Goal: Task Accomplishment & Management: Complete application form

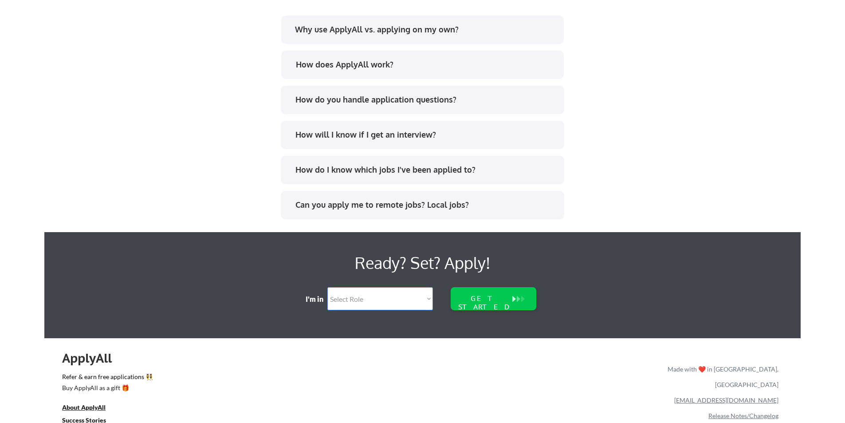
scroll to position [1796, 0]
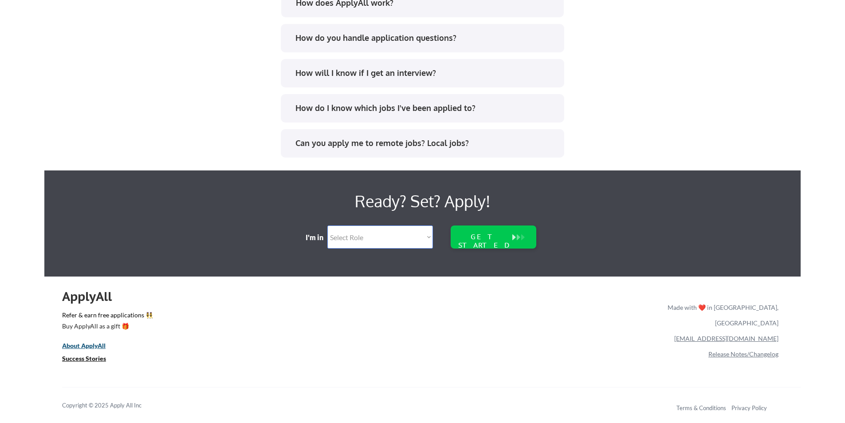
click at [88, 346] on u "About ApplyAll" at bounding box center [83, 346] width 43 height 8
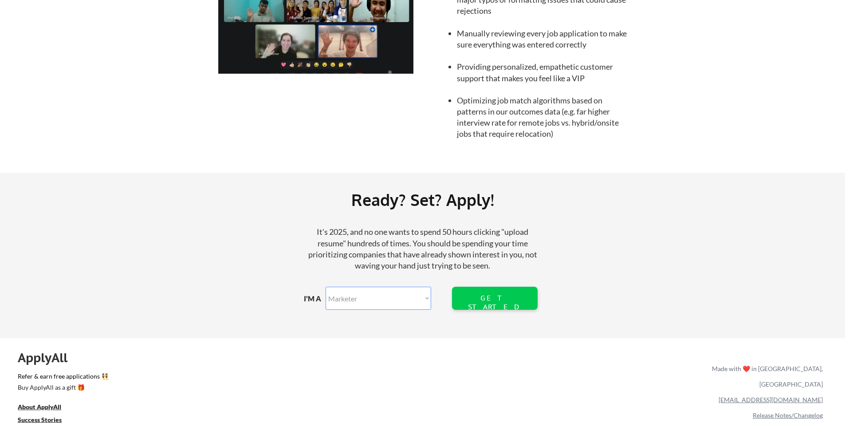
scroll to position [958, 0]
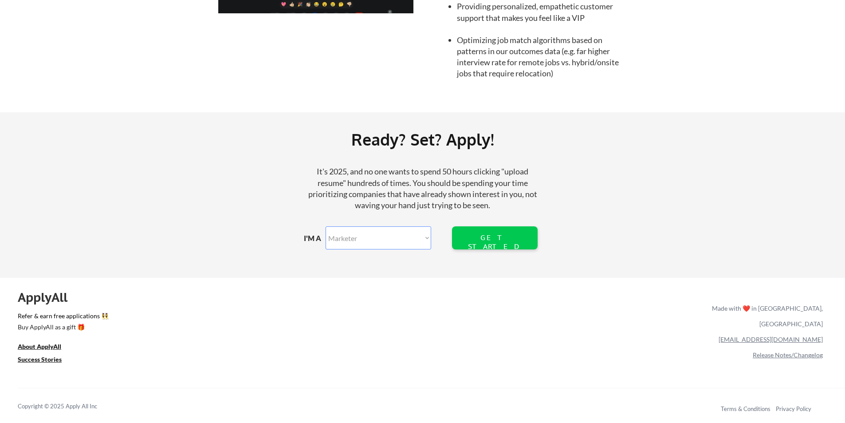
click at [376, 244] on select "Marketer Software Engineering Product Management Customer Success Sales UI/UX/P…" at bounding box center [379, 237] width 106 height 23
select select ""sales""
click at [326, 226] on select "Marketer Software Engineering Product Management Customer Success Sales UI/UX/P…" at bounding box center [379, 237] width 106 height 23
click at [472, 238] on div "GET STARTED" at bounding box center [494, 241] width 57 height 17
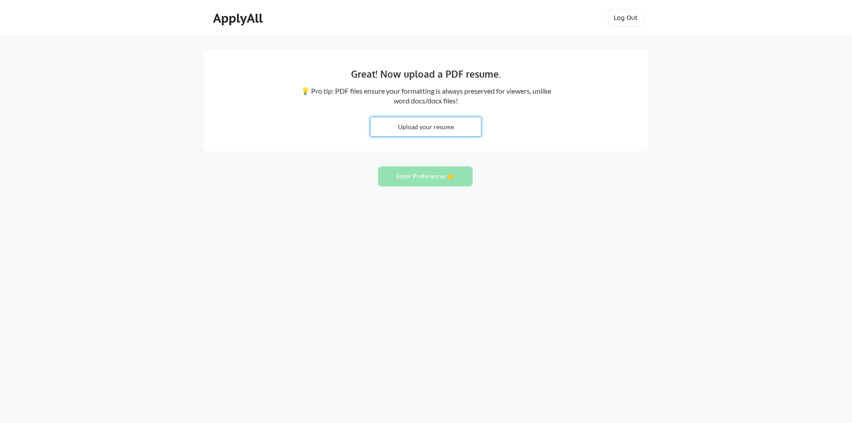
click at [408, 128] on input "file" at bounding box center [426, 126] width 111 height 19
type input "C:\fakepath\Christine_Graham_Resume_June_2025.pdf"
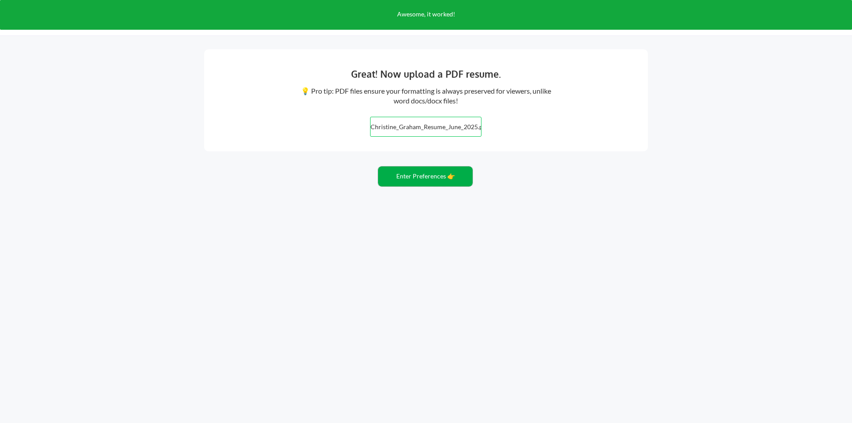
click at [392, 183] on button "Enter Preferences 👉" at bounding box center [425, 176] width 95 height 20
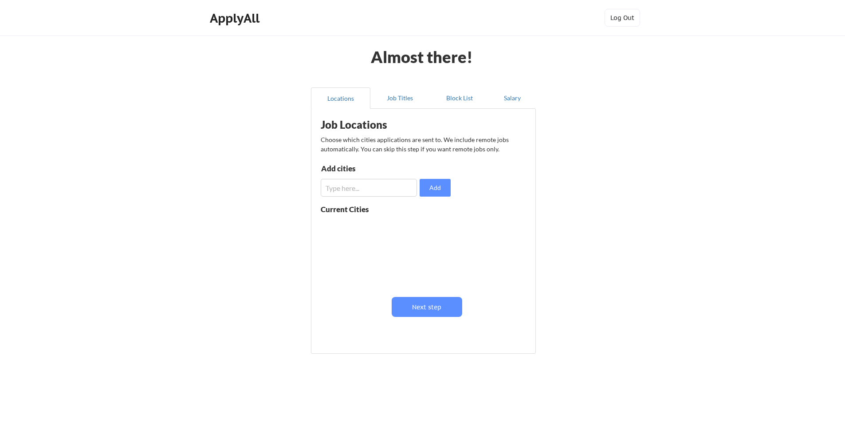
click at [370, 189] on input "input" at bounding box center [369, 188] width 96 height 18
click at [349, 187] on input "input" at bounding box center [369, 188] width 96 height 18
type input "Mobile, [GEOGRAPHIC_DATA]"
click at [437, 190] on button "Add" at bounding box center [435, 188] width 31 height 18
click at [337, 190] on input "input" at bounding box center [369, 188] width 96 height 18
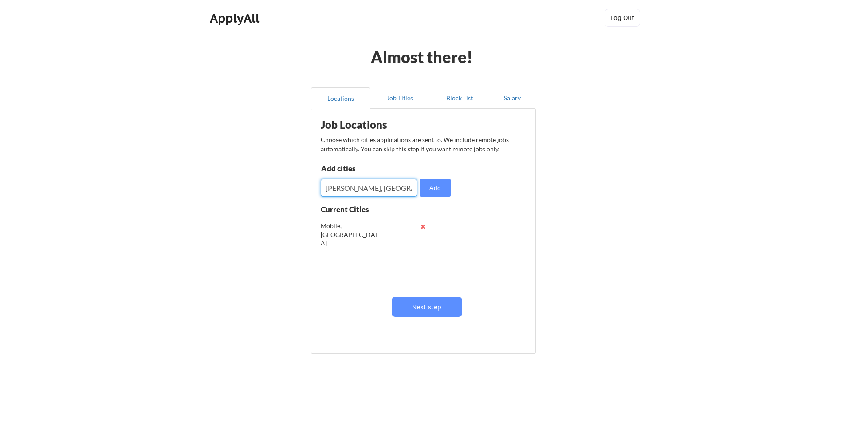
type input "[PERSON_NAME], [GEOGRAPHIC_DATA]"
click at [432, 187] on button "Add" at bounding box center [435, 188] width 31 height 18
click at [354, 194] on input "input" at bounding box center [369, 188] width 96 height 18
type input "Saraland, [GEOGRAPHIC_DATA]"
click at [439, 188] on button "Add" at bounding box center [435, 188] width 31 height 18
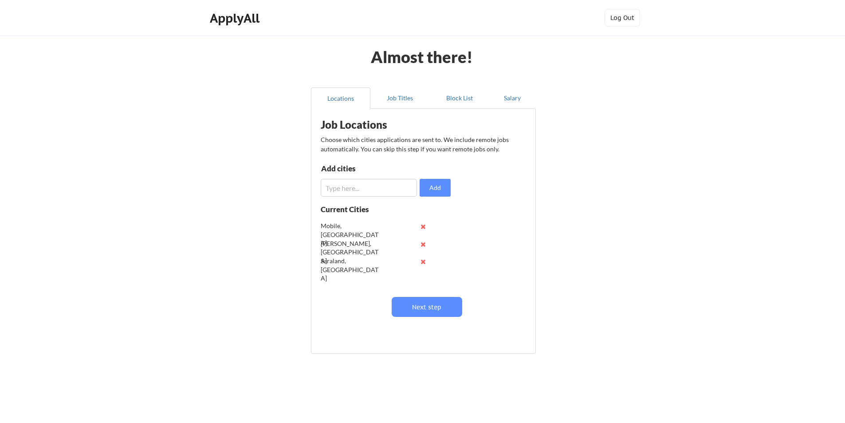
click at [334, 190] on input "input" at bounding box center [369, 188] width 96 height 18
type input "[PERSON_NAME], [GEOGRAPHIC_DATA]"
drag, startPoint x: 455, startPoint y: 188, endPoint x: 434, endPoint y: 188, distance: 21.7
click at [452, 188] on div "Job Locations Choose which cities applications are sent to. We include remote j…" at bounding box center [425, 227] width 219 height 229
click at [434, 188] on button "Add" at bounding box center [435, 188] width 31 height 18
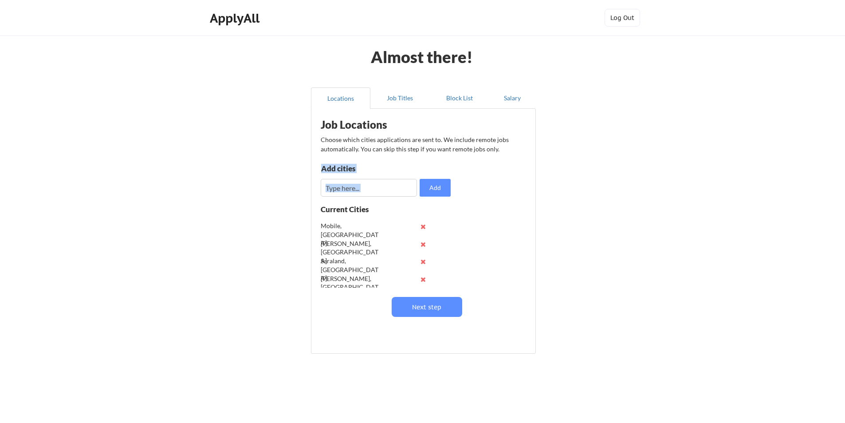
click at [357, 190] on input "input" at bounding box center [369, 188] width 96 height 18
click at [377, 162] on div "Job Locations Choose which cities applications are sent to. We include remote j…" at bounding box center [425, 227] width 219 height 229
click at [428, 311] on button "Next step" at bounding box center [427, 307] width 71 height 20
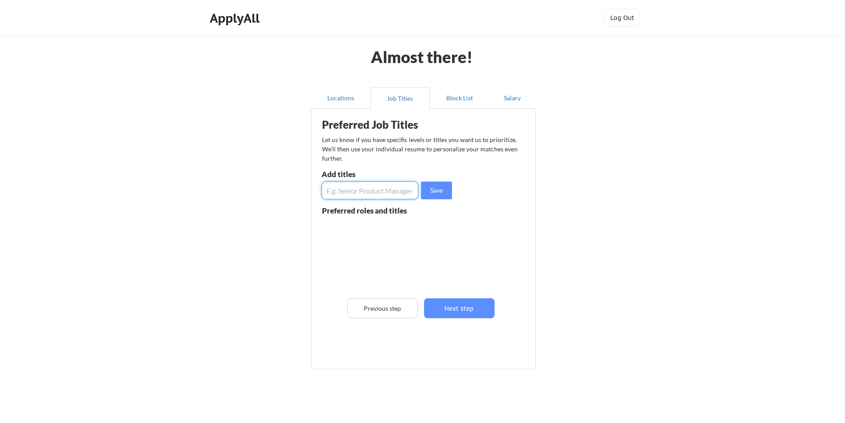
click at [343, 192] on input "input" at bounding box center [370, 191] width 97 height 18
click at [358, 189] on input "input" at bounding box center [370, 191] width 97 height 18
type input "Account Manager"
click at [432, 189] on button "Save" at bounding box center [436, 191] width 31 height 18
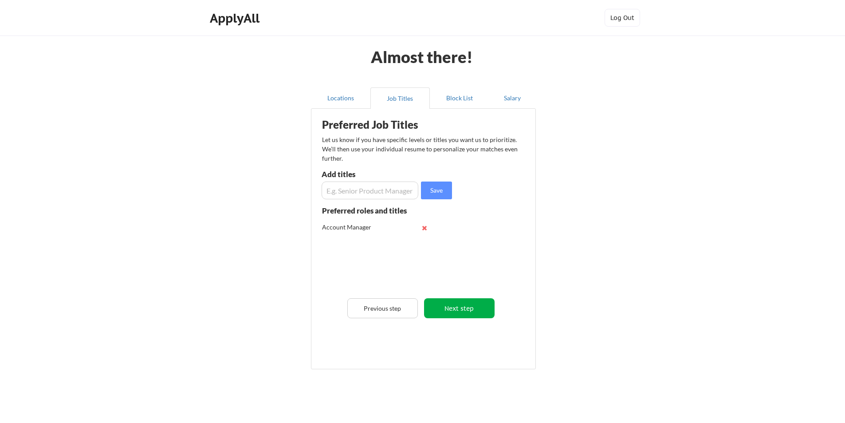
click at [435, 310] on button "Next step" at bounding box center [459, 308] width 71 height 20
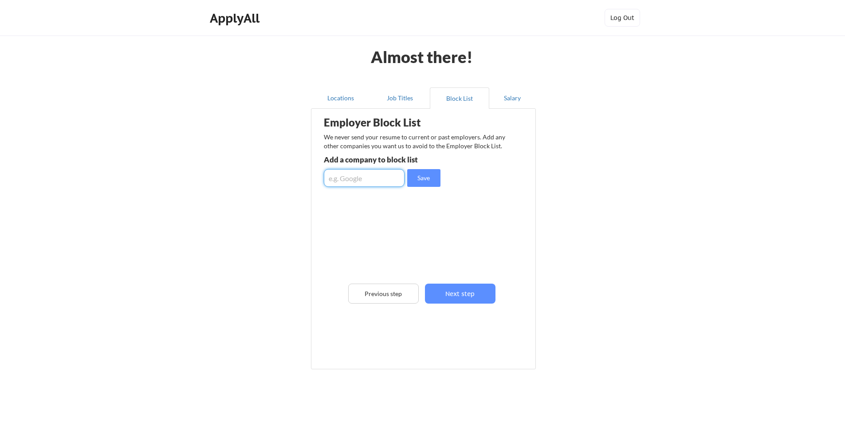
click at [338, 178] on input "input" at bounding box center [364, 178] width 81 height 18
click at [449, 298] on button "Next step" at bounding box center [460, 294] width 71 height 20
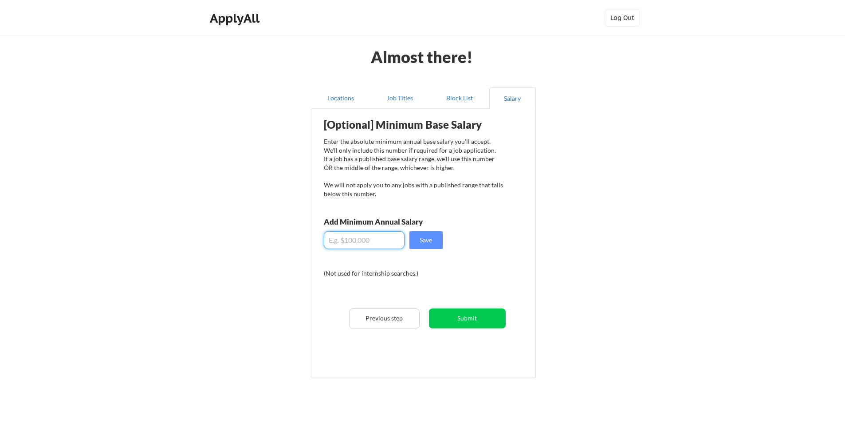
click at [357, 241] on input "input" at bounding box center [364, 240] width 81 height 18
drag, startPoint x: 354, startPoint y: 241, endPoint x: 330, endPoint y: 242, distance: 24.4
click at [330, 243] on input "input" at bounding box center [364, 240] width 81 height 18
type input "$50,000"
click at [426, 240] on button "Save" at bounding box center [426, 240] width 33 height 18
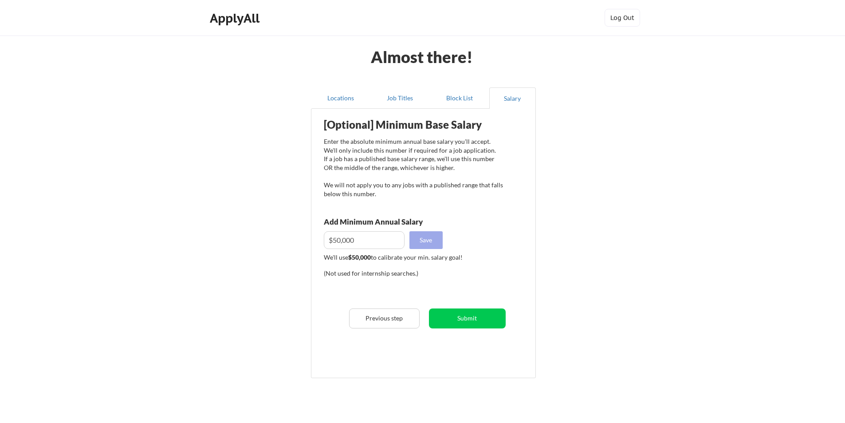
click at [426, 236] on button "Save" at bounding box center [426, 240] width 33 height 18
click at [457, 318] on button "Submit" at bounding box center [467, 318] width 77 height 20
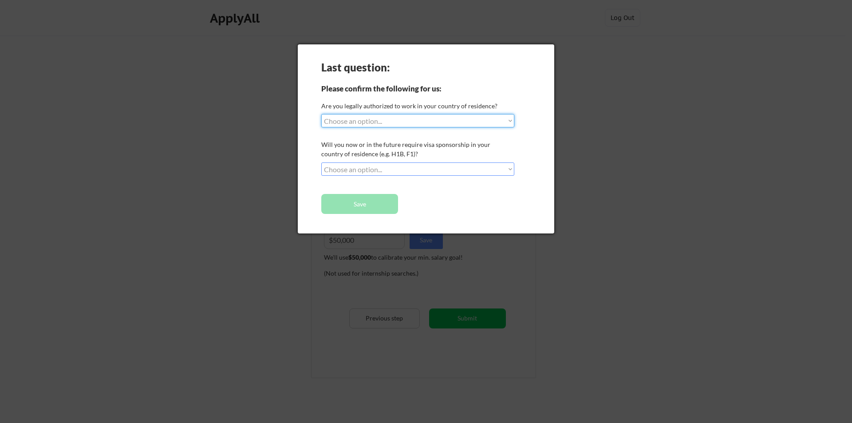
click at [374, 118] on select "Choose an option... Yes, I am a US Citizen Yes, I am a Canadian Citizen Yes, I …" at bounding box center [417, 120] width 193 height 13
select select ""yes__i_am_a_us_citizen""
click at [321, 114] on select "Choose an option... Yes, I am a US Citizen Yes, I am a Canadian Citizen Yes, I …" at bounding box center [417, 120] width 193 height 13
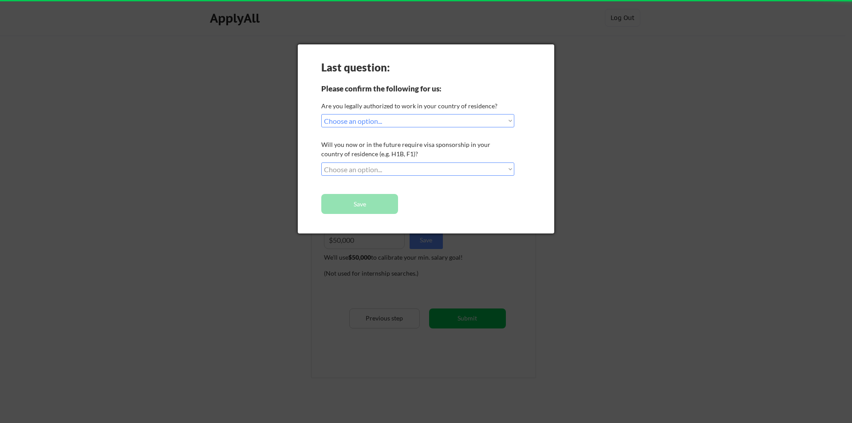
click at [379, 166] on select "Choose an option... No, I will not need sponsorship Yes, I will need sponsorship" at bounding box center [417, 168] width 193 height 13
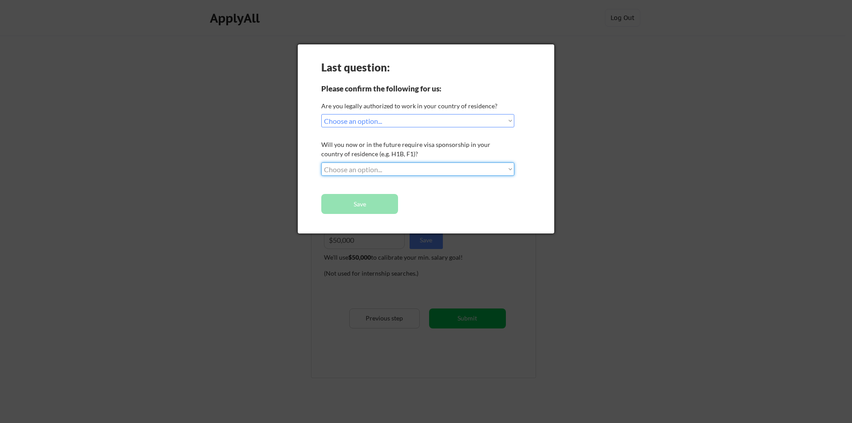
select select ""no__i_will_not_need_sponsorship""
click at [321, 162] on select "Choose an option... No, I will not need sponsorship Yes, I will need sponsorship" at bounding box center [417, 168] width 193 height 13
click at [377, 204] on button "Save" at bounding box center [359, 204] width 77 height 20
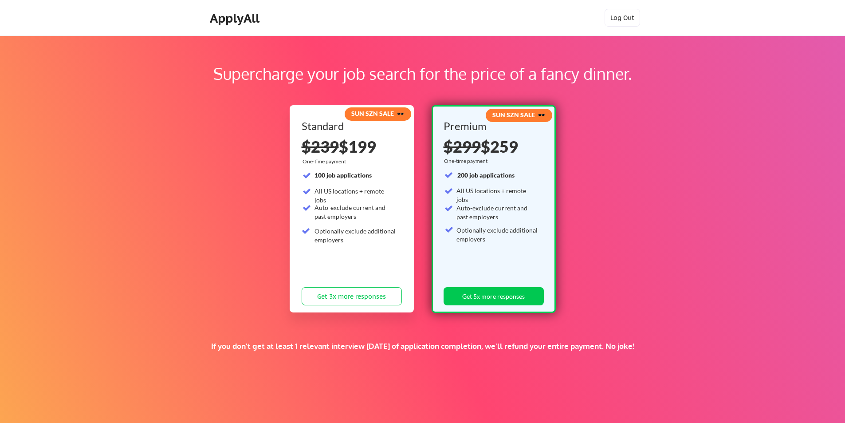
click at [228, 21] on div "ApplyAll" at bounding box center [236, 18] width 52 height 15
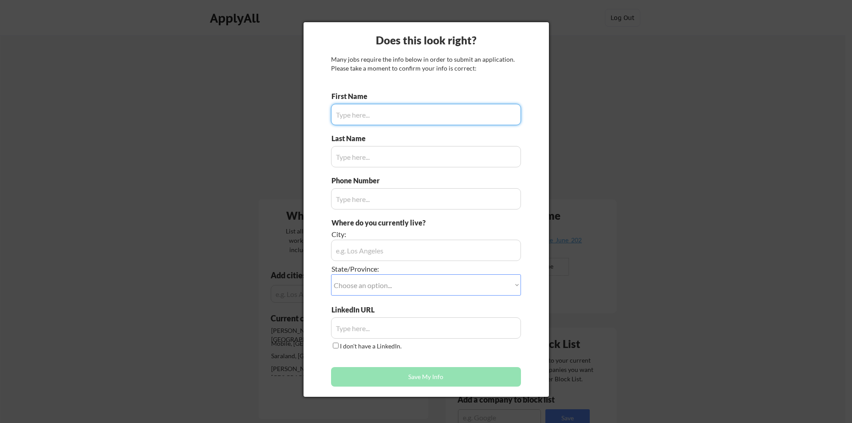
click at [348, 116] on input "input" at bounding box center [426, 114] width 190 height 21
type input "[PERSON_NAME]"
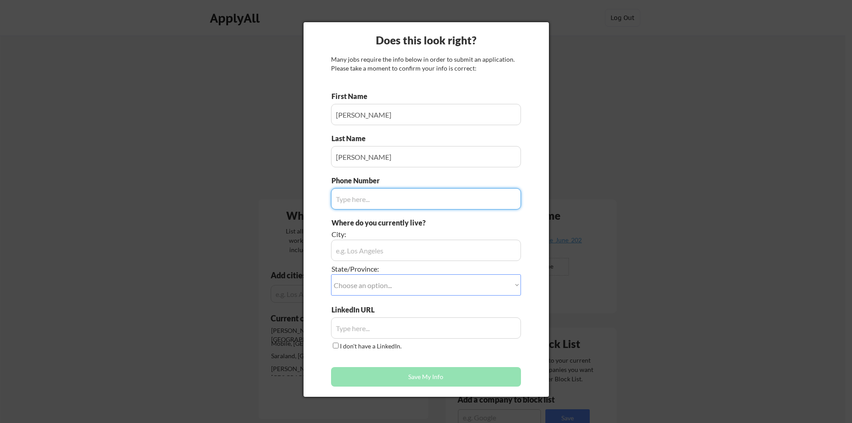
click at [363, 198] on input "input" at bounding box center [426, 198] width 190 height 21
type input "2514545887"
click at [352, 245] on input "input" at bounding box center [426, 250] width 190 height 21
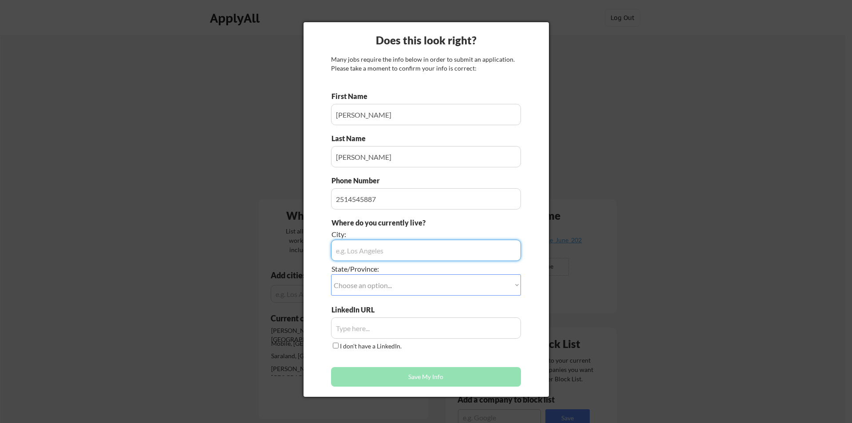
click at [369, 255] on input "input" at bounding box center [426, 250] width 190 height 21
type input "Mobile"
click at [359, 284] on select "Choose an option... Other/Not Applicable [US_STATE] [US_STATE] [GEOGRAPHIC_DATA…" at bounding box center [426, 284] width 190 height 21
select select ""[US_STATE]""
click at [331, 274] on select "Choose an option... Other/Not Applicable [US_STATE] [US_STATE] [GEOGRAPHIC_DATA…" at bounding box center [426, 284] width 190 height 21
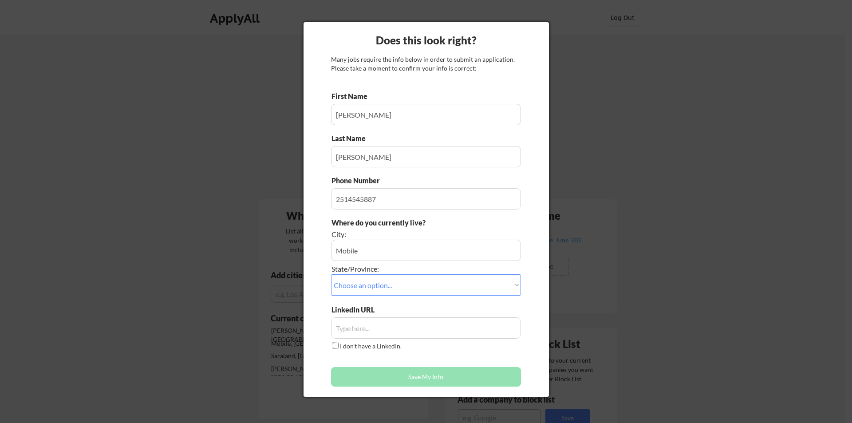
click at [338, 344] on input "I don't have a LinkedIn." at bounding box center [336, 346] width 6 height 6
checkbox input "true"
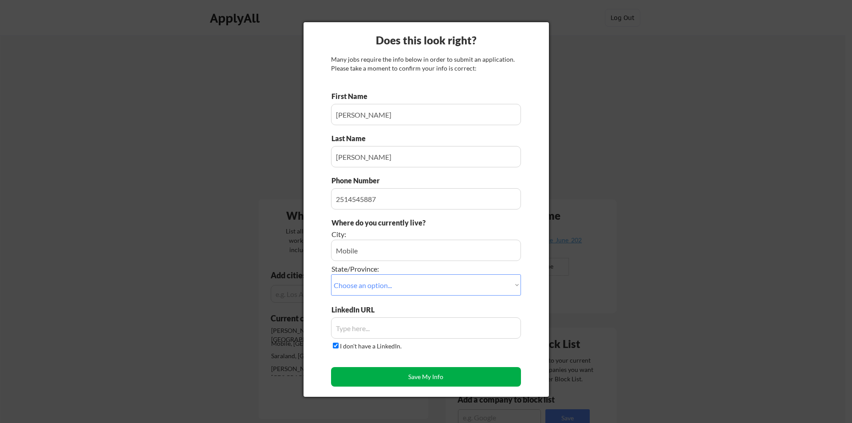
click at [377, 374] on button "Save My Info" at bounding box center [426, 377] width 190 height 20
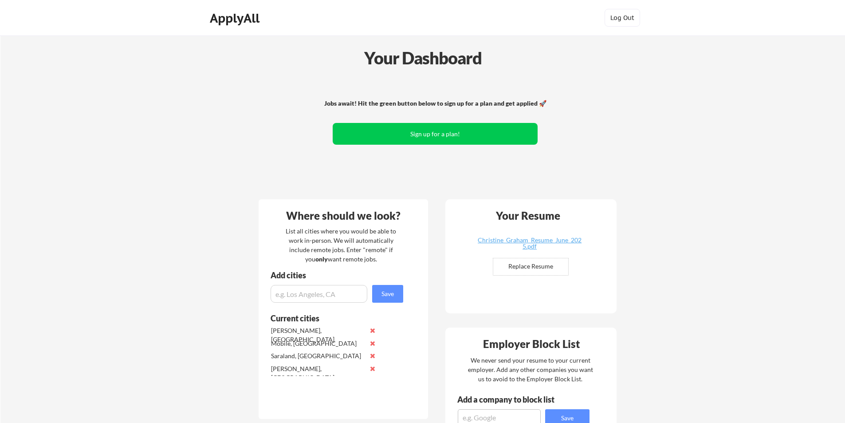
click at [236, 23] on div "ApplyAll" at bounding box center [236, 18] width 52 height 15
